Goal: Task Accomplishment & Management: Manage account settings

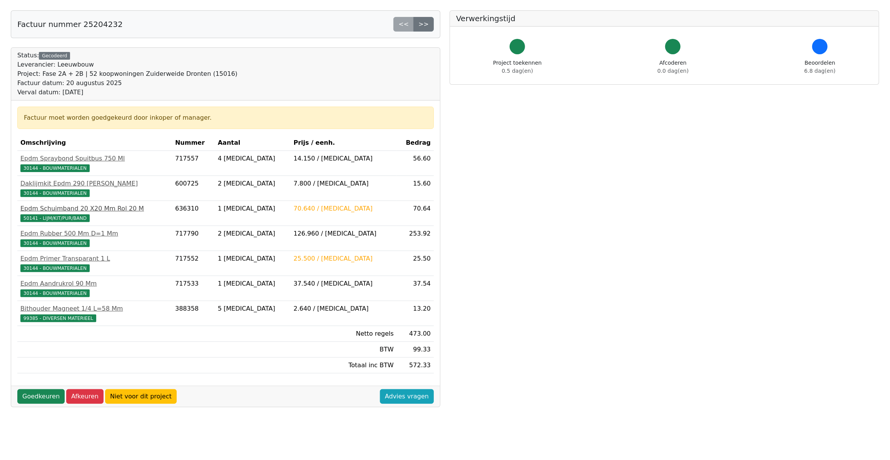
scroll to position [48, 0]
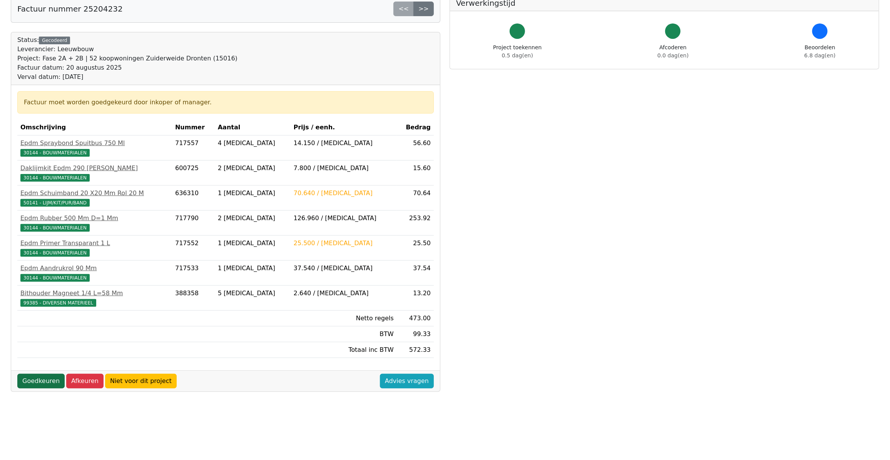
click at [41, 379] on link "Goedkeuren" at bounding box center [40, 381] width 47 height 15
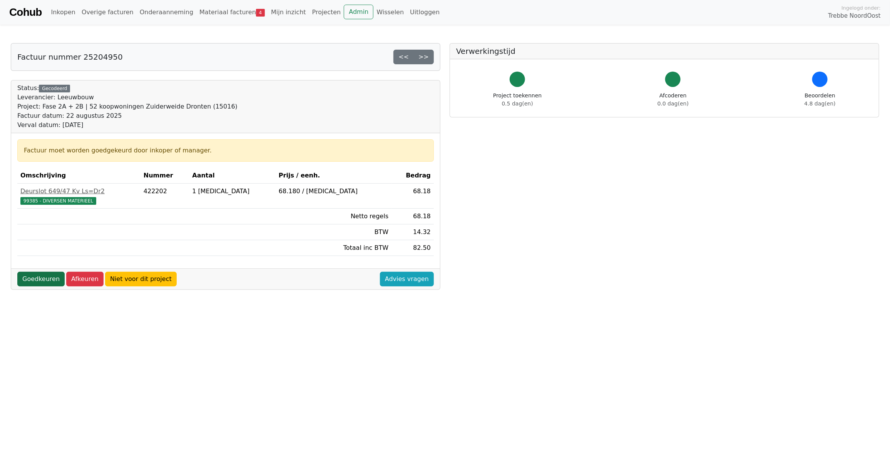
click at [40, 282] on link "Goedkeuren" at bounding box center [40, 279] width 47 height 15
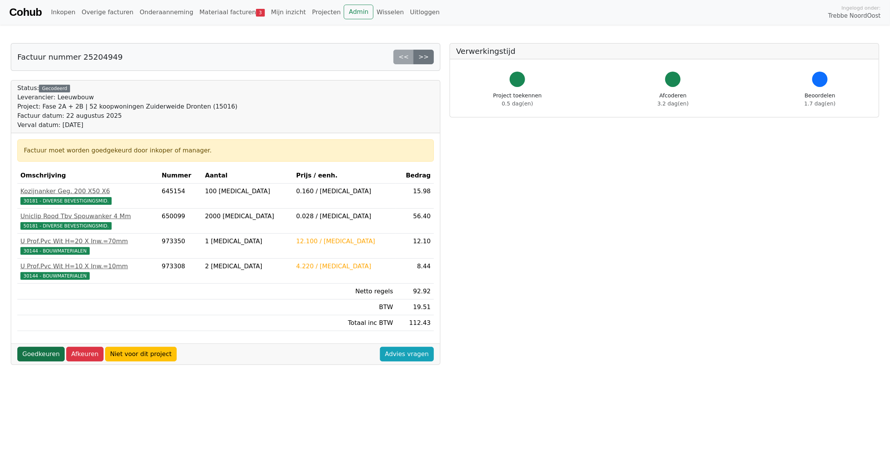
click at [39, 356] on link "Goedkeuren" at bounding box center [40, 354] width 47 height 15
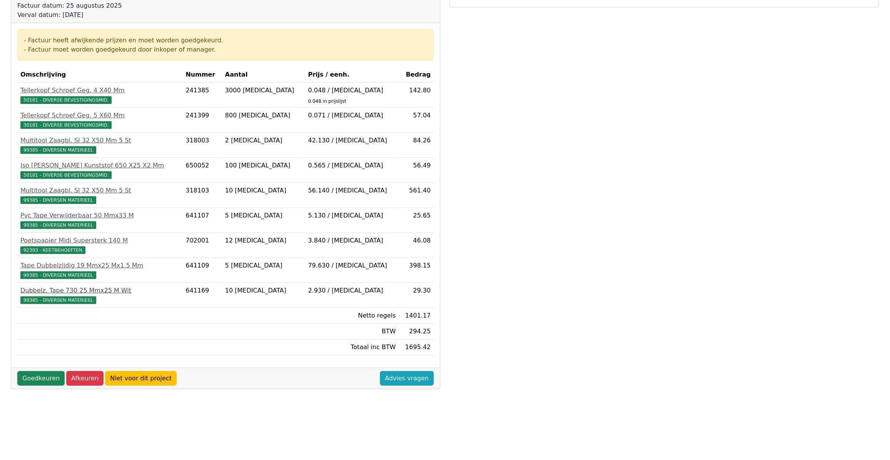
scroll to position [110, 0]
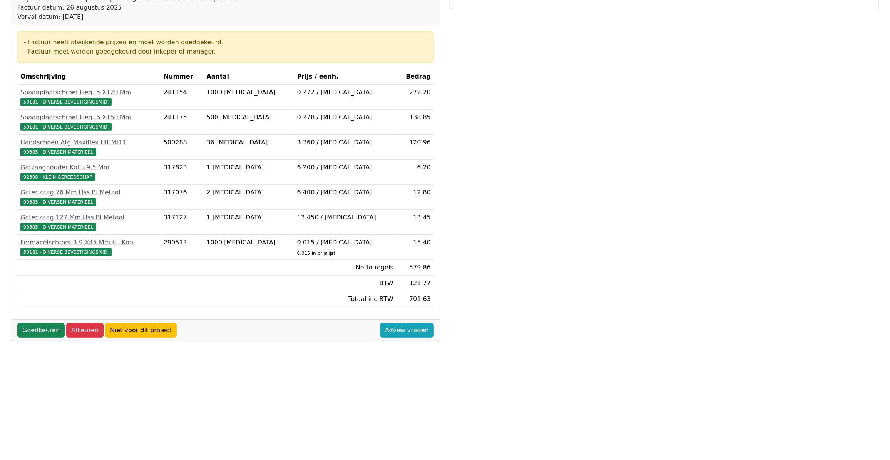
scroll to position [110, 0]
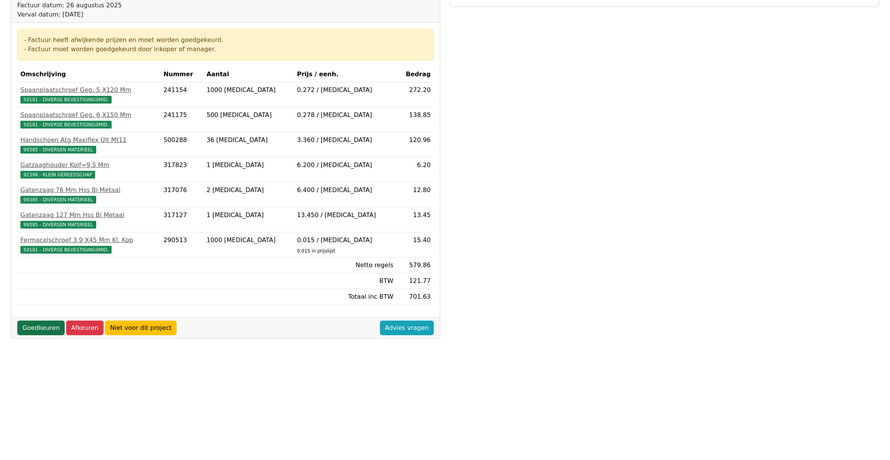
click at [45, 333] on link "Goedkeuren" at bounding box center [40, 328] width 47 height 15
